Goal: Transaction & Acquisition: Purchase product/service

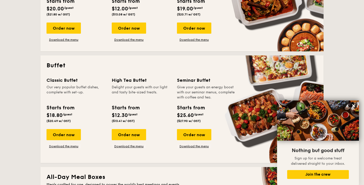
scroll to position [174, 0]
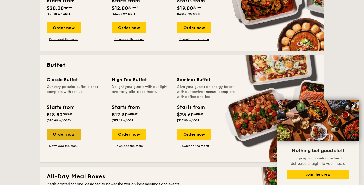
click at [57, 134] on div "Order now" at bounding box center [63, 133] width 34 height 11
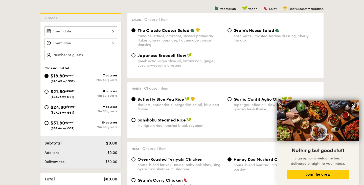
scroll to position [131, 0]
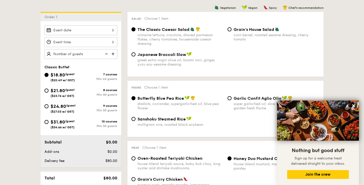
click at [78, 96] on div "$21.80 /guest ($23.76 w/ GST)" at bounding box center [62, 92] width 36 height 11
click at [49, 92] on input "$21.80 /guest ($23.76 w/ GST) 8 courses Min 30 guests" at bounding box center [46, 90] width 4 height 4
radio input "true"
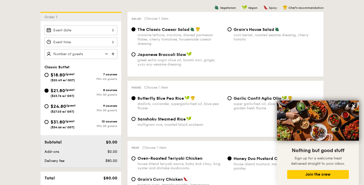
radio input "true"
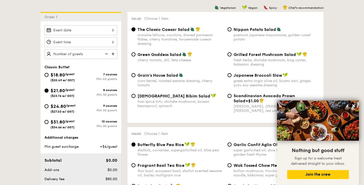
click at [77, 106] on div "$24.80 /guest ($27.03 w/ GST)" at bounding box center [62, 108] width 36 height 11
click at [49, 106] on input "$24.80 /guest ($27.03 w/ GST) 9 courses Min 30 guests" at bounding box center [46, 106] width 4 height 4
radio input "true"
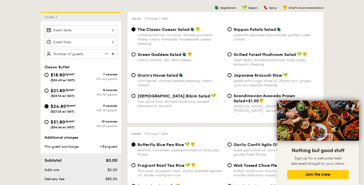
radio input "true"
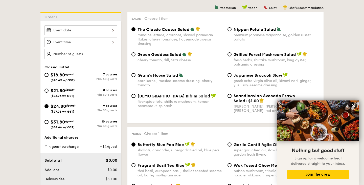
click at [73, 96] on span "($23.76 w/ GST)" at bounding box center [63, 96] width 24 height 4
click at [49, 92] on input "$21.80 /guest ($23.76 w/ GST) 8 courses Min 30 guests" at bounding box center [46, 90] width 4 height 4
radio input "true"
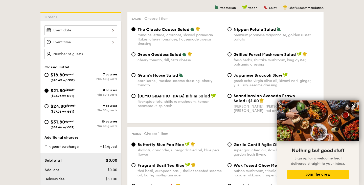
radio input "true"
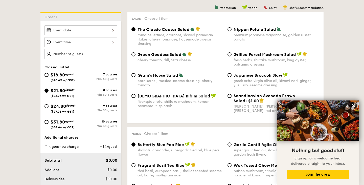
click at [72, 107] on span "/guest" at bounding box center [71, 106] width 10 height 4
click at [49, 107] on input "$24.80 /guest ($27.03 w/ GST) 9 courses Min 30 guests" at bounding box center [46, 106] width 4 height 4
radio input "true"
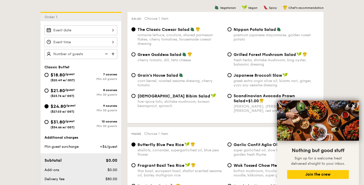
radio input "true"
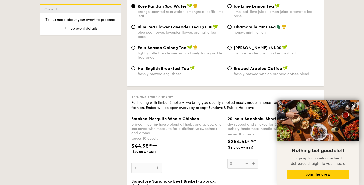
scroll to position [1101, 0]
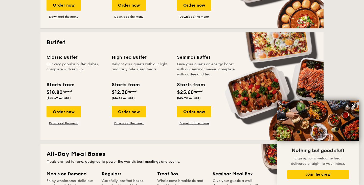
scroll to position [198, 0]
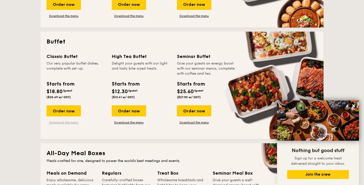
click at [63, 122] on link "Download the menu" at bounding box center [63, 122] width 34 height 4
click at [70, 113] on div "Order now" at bounding box center [63, 110] width 34 height 11
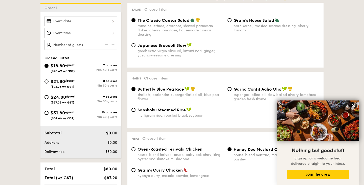
scroll to position [140, 0]
click at [73, 86] on span "($23.76 w/ GST)" at bounding box center [63, 86] width 24 height 4
click at [49, 83] on input "$21.80 /guest ($23.76 w/ GST) 8 courses Min 30 guests" at bounding box center [46, 81] width 4 height 4
radio input "true"
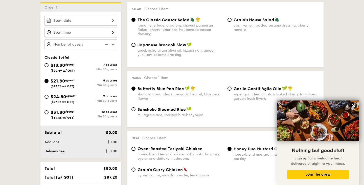
radio input "true"
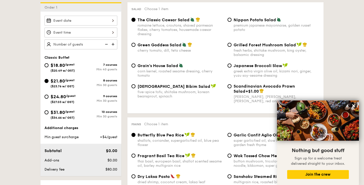
click at [111, 44] on img at bounding box center [114, 44] width 8 height 10
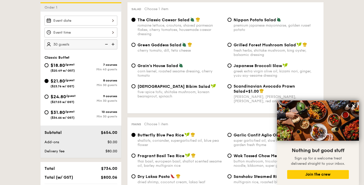
click at [111, 44] on img at bounding box center [114, 44] width 8 height 10
type input "50 guests"
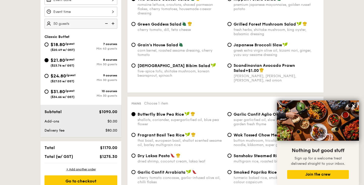
scroll to position [161, 0]
click at [75, 45] on span "/guest" at bounding box center [70, 44] width 10 height 4
click at [49, 45] on input "$18.80 /guest ($20.49 w/ GST) 7 courses Min 40 guests" at bounding box center [46, 45] width 4 height 4
radio input "true"
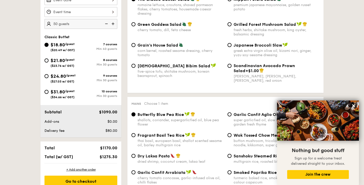
radio input "true"
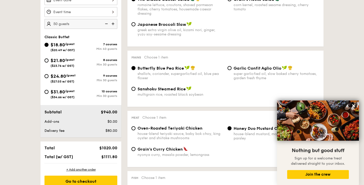
click at [68, 59] on span "/guest" at bounding box center [70, 60] width 10 height 4
click at [49, 59] on input "$21.80 /guest ($23.76 w/ GST) 8 courses Min 30 guests" at bounding box center [46, 60] width 4 height 4
radio input "true"
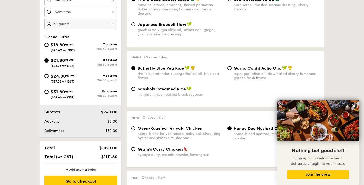
radio input "true"
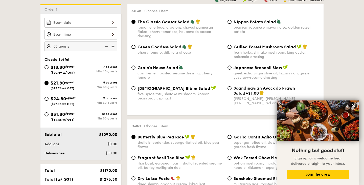
scroll to position [138, 0]
click at [77, 67] on div "$18.80 /guest ($20.49 w/ GST)" at bounding box center [62, 69] width 36 height 11
click at [49, 67] on input "$18.80 /guest ($20.49 w/ GST) 7 courses Min 40 guests" at bounding box center [46, 67] width 4 height 4
radio input "true"
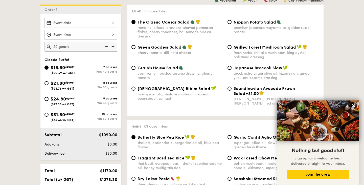
radio input "true"
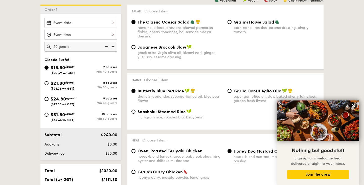
click at [70, 84] on div "$21.80 /guest ($23.76 w/ GST)" at bounding box center [63, 85] width 24 height 11
click at [49, 84] on input "$21.80 /guest ($23.76 w/ GST) 8 courses Min 30 guests" at bounding box center [46, 83] width 4 height 4
radio input "true"
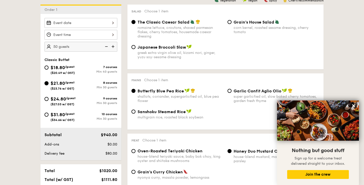
radio input "true"
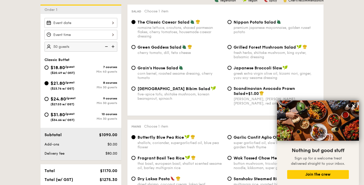
click at [75, 69] on div "$18.80 /guest ($20.49 w/ GST)" at bounding box center [63, 69] width 24 height 11
click at [49, 69] on input "$18.80 /guest ($20.49 w/ GST) 7 courses Min 40 guests" at bounding box center [46, 67] width 4 height 4
radio input "true"
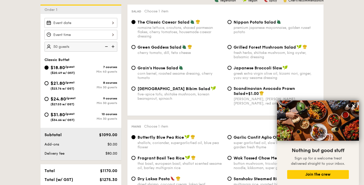
radio input "true"
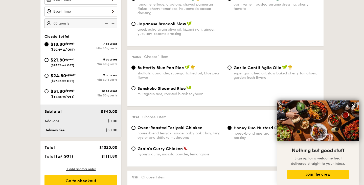
scroll to position [161, 0]
click at [74, 59] on span "/guest" at bounding box center [70, 59] width 10 height 4
click at [49, 59] on input "$21.80 /guest ($23.76 w/ GST) 8 courses Min 30 guests" at bounding box center [46, 60] width 4 height 4
radio input "true"
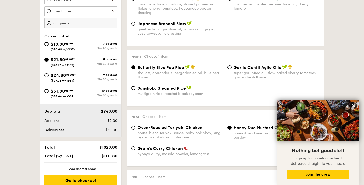
radio input "true"
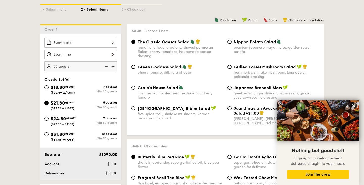
scroll to position [120, 0]
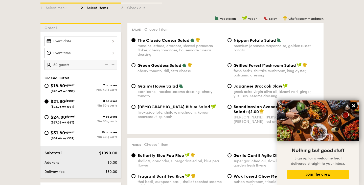
click at [182, 105] on icon at bounding box center [353, 105] width 3 height 3
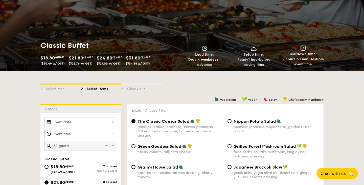
scroll to position [0, 0]
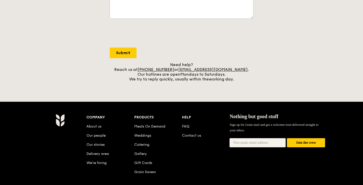
scroll to position [182, 0]
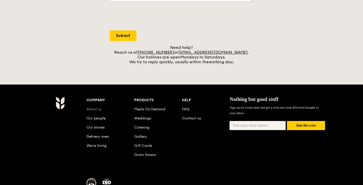
click at [97, 109] on link "About us" at bounding box center [93, 109] width 15 height 4
